Goal: Transaction & Acquisition: Book appointment/travel/reservation

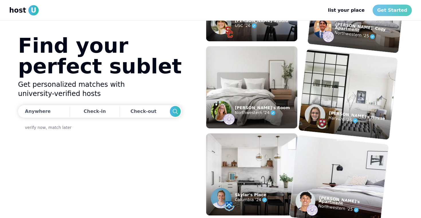
click at [406, 11] on link "Get Started" at bounding box center [392, 10] width 39 height 11
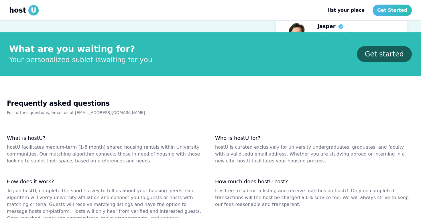
scroll to position [670, 0]
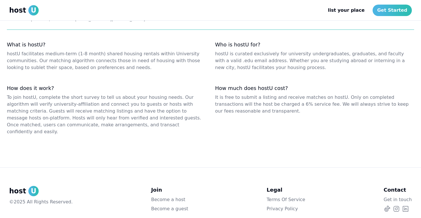
click at [177, 205] on link "Become a guest" at bounding box center [169, 208] width 37 height 7
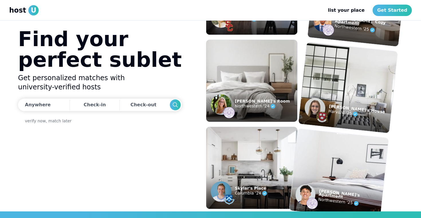
scroll to position [0, 0]
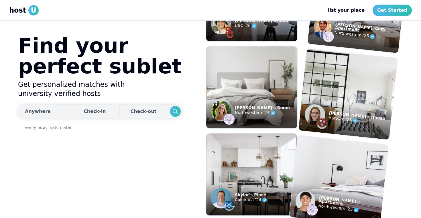
click at [48, 115] on button "Anywhere" at bounding box center [43, 111] width 50 height 13
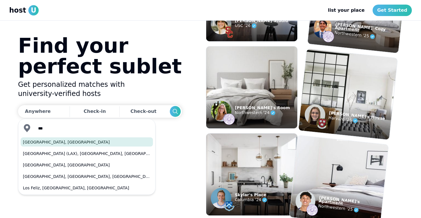
click at [60, 141] on button "[GEOGRAPHIC_DATA], [GEOGRAPHIC_DATA]" at bounding box center [87, 142] width 132 height 9
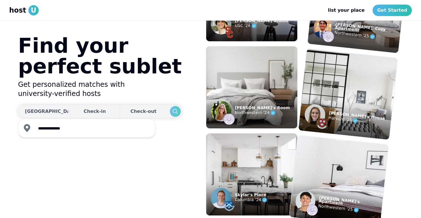
type input "**********"
click at [173, 112] on use "Search" at bounding box center [175, 111] width 5 height 5
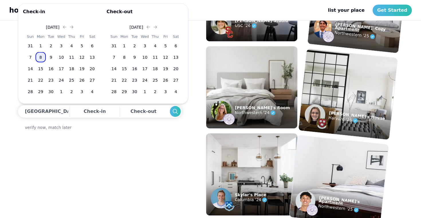
click at [42, 56] on button "8" at bounding box center [41, 57] width 10 height 10
click at [126, 55] on button "8" at bounding box center [124, 57] width 10 height 10
click at [174, 59] on button "13" at bounding box center [176, 57] width 10 height 10
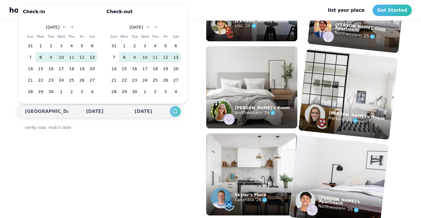
click at [170, 109] on button "Search" at bounding box center [175, 111] width 11 height 11
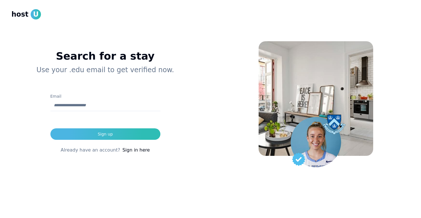
click at [146, 110] on input "Email" at bounding box center [105, 105] width 110 height 11
click at [171, 92] on div "Search for a stay Use your .edu email to get verified now. Email Sign up Alread…" at bounding box center [105, 106] width 188 height 167
